Goal: Understand process/instructions: Learn how to perform a task or action

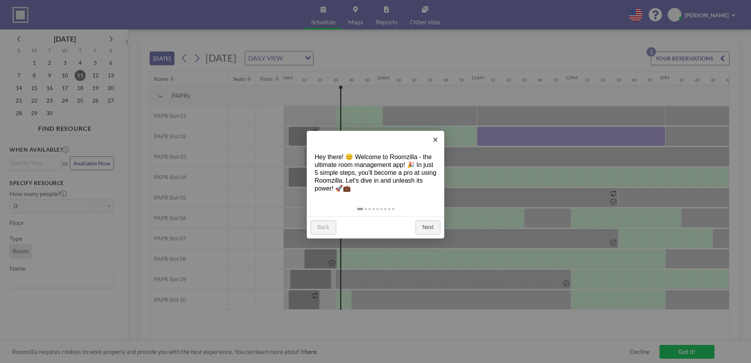
scroll to position [0, 880]
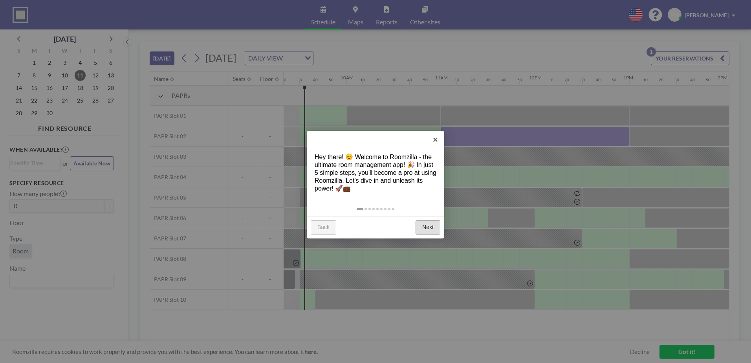
click at [431, 228] on link "Next" at bounding box center [428, 227] width 25 height 14
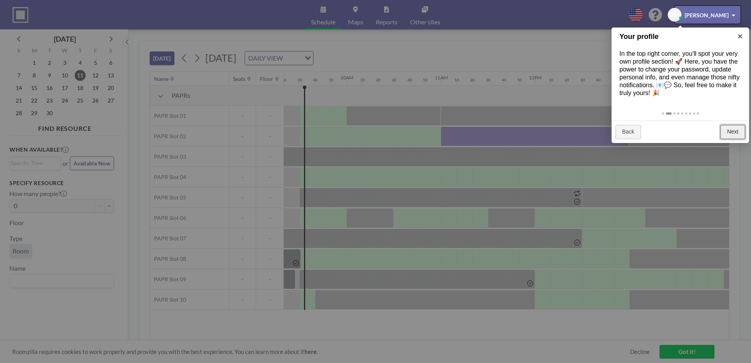
click at [729, 128] on link "Next" at bounding box center [732, 132] width 25 height 14
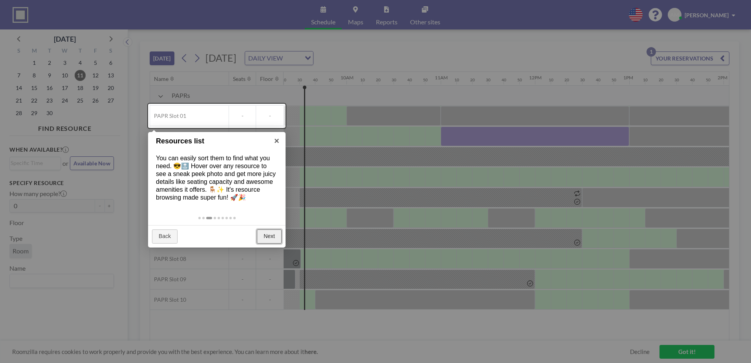
click at [267, 233] on link "Next" at bounding box center [269, 236] width 25 height 14
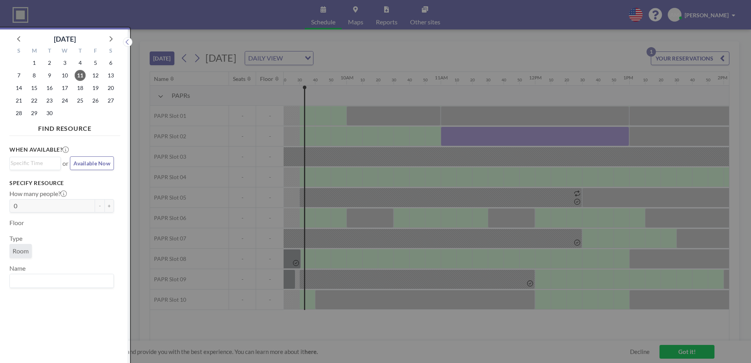
scroll to position [2, 0]
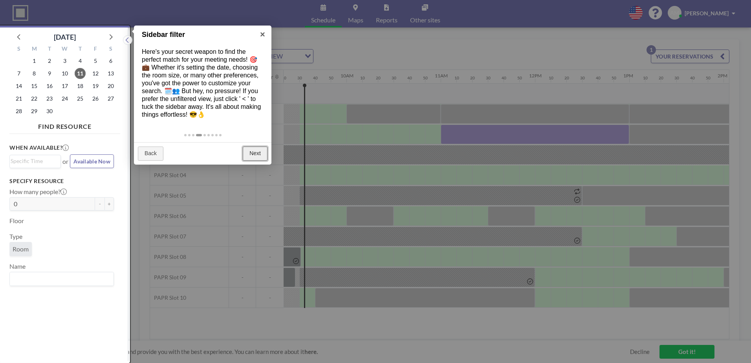
click at [257, 153] on link "Next" at bounding box center [255, 154] width 25 height 14
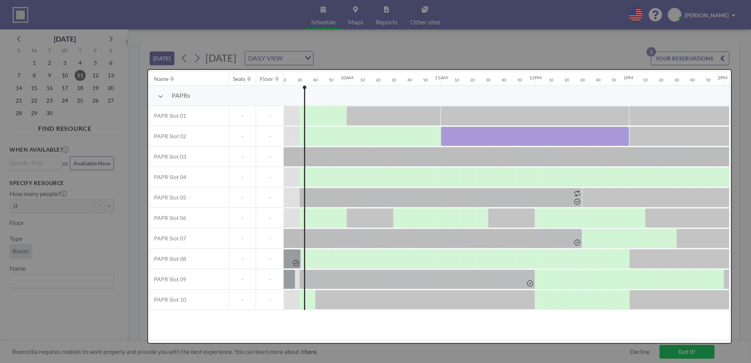
scroll to position [0, 0]
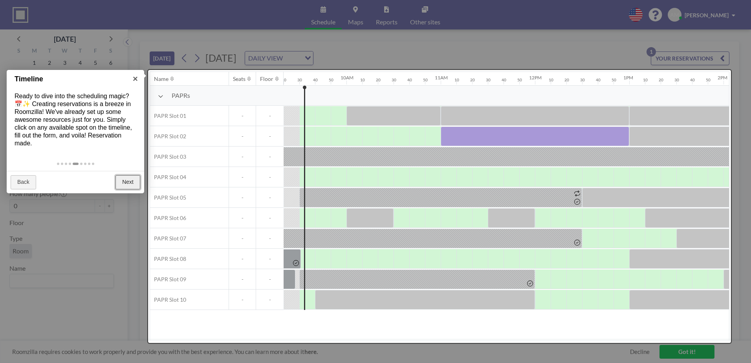
click at [134, 181] on link "Next" at bounding box center [127, 182] width 25 height 14
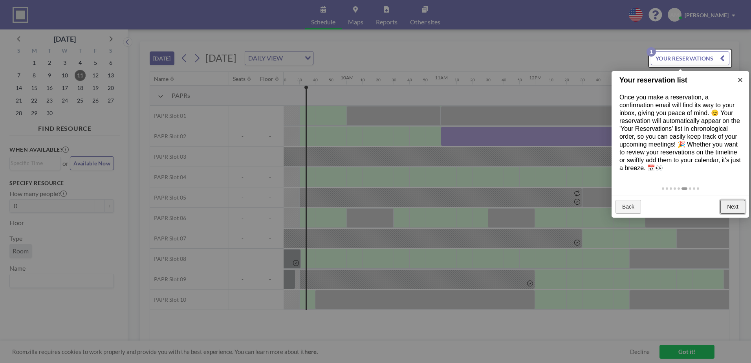
click at [736, 203] on link "Next" at bounding box center [732, 207] width 25 height 14
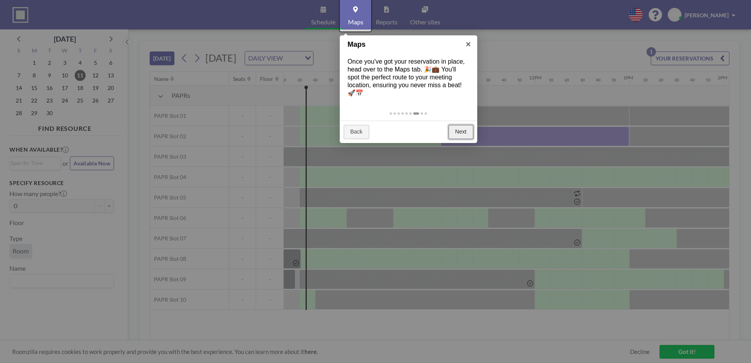
click at [454, 132] on link "Next" at bounding box center [461, 132] width 25 height 14
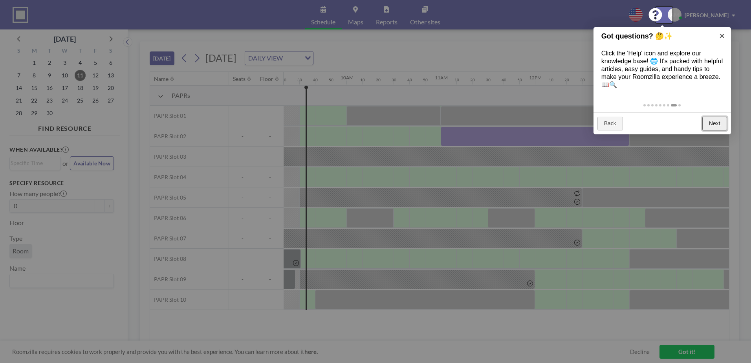
click at [709, 121] on link "Next" at bounding box center [714, 124] width 25 height 14
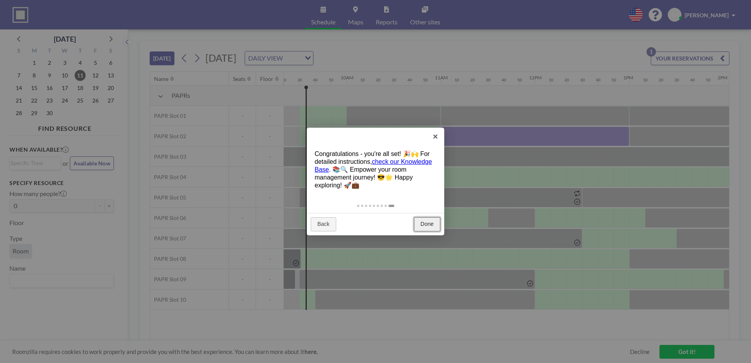
click at [420, 223] on link "Done" at bounding box center [427, 224] width 26 height 14
